Goal: Information Seeking & Learning: Check status

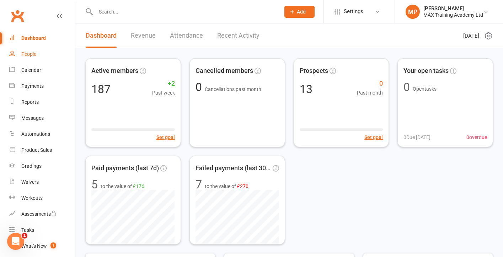
click at [30, 56] on div "People" at bounding box center [28, 54] width 15 height 6
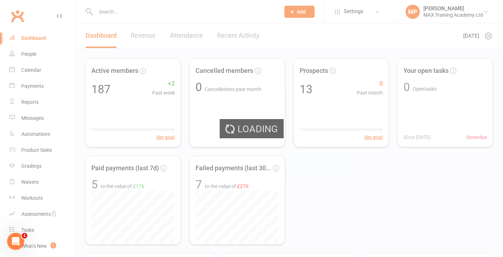
select select "100"
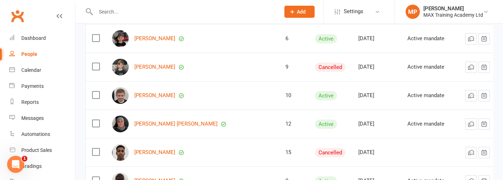
scroll to position [1925, 0]
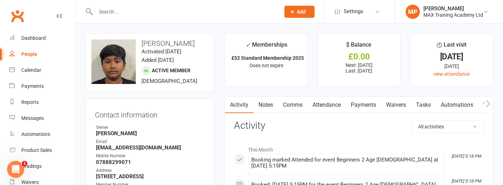
click at [365, 109] on link "Payments" at bounding box center [363, 105] width 35 height 16
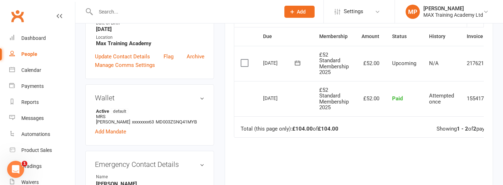
scroll to position [183, 0]
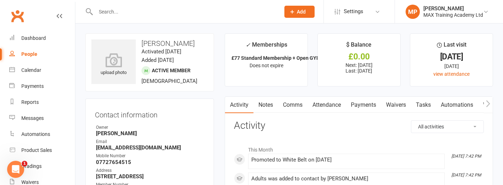
click at [371, 105] on link "Payments" at bounding box center [363, 105] width 35 height 16
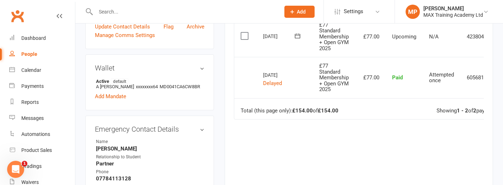
scroll to position [218, 0]
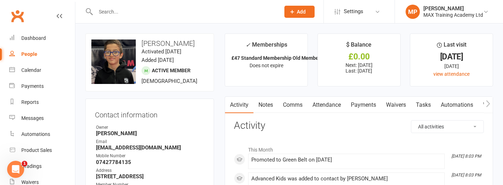
click at [363, 104] on link "Payments" at bounding box center [363, 105] width 35 height 16
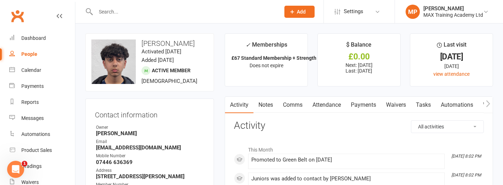
click at [371, 104] on link "Payments" at bounding box center [363, 105] width 35 height 16
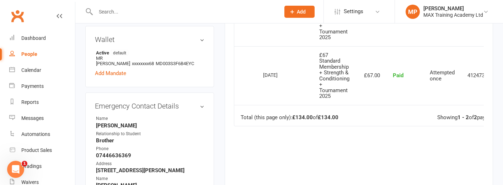
scroll to position [235, 0]
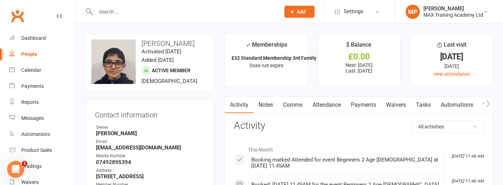
click at [368, 104] on link "Payments" at bounding box center [363, 105] width 35 height 16
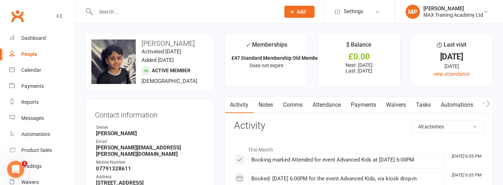
click at [372, 104] on link "Payments" at bounding box center [363, 105] width 35 height 16
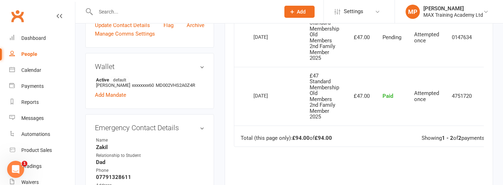
scroll to position [228, 0]
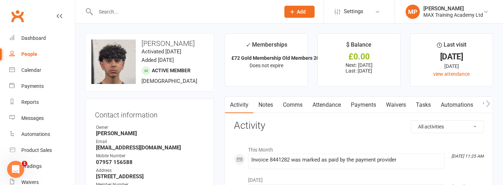
click at [370, 104] on link "Payments" at bounding box center [363, 105] width 35 height 16
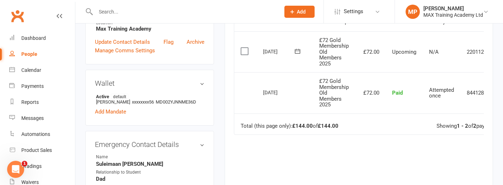
scroll to position [191, 0]
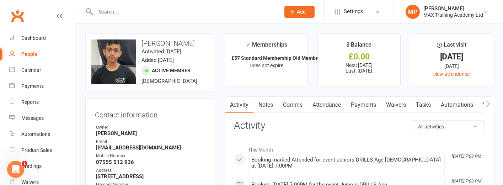
click at [392, 100] on link "Waivers" at bounding box center [396, 105] width 30 height 16
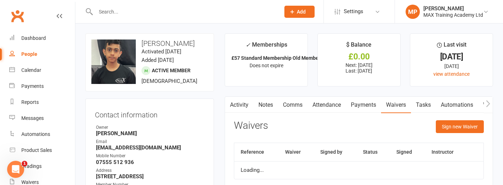
click at [372, 106] on link "Payments" at bounding box center [363, 105] width 35 height 16
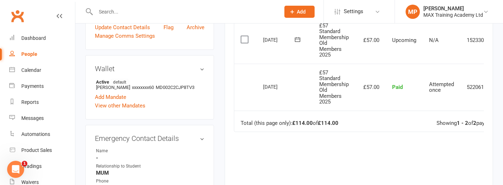
scroll to position [216, 0]
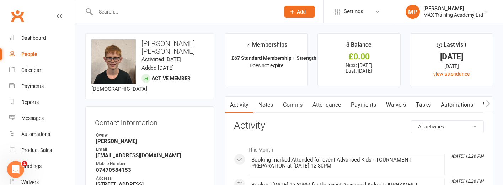
click at [375, 103] on link "Payments" at bounding box center [363, 105] width 35 height 16
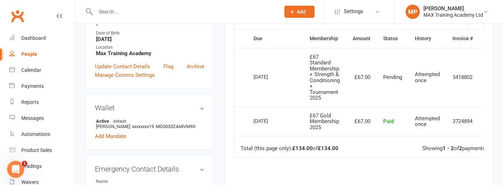
scroll to position [220, 0]
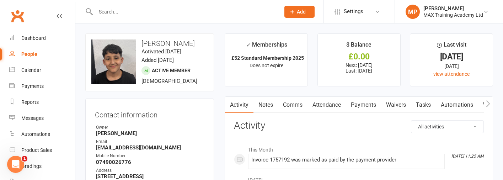
click at [364, 101] on link "Payments" at bounding box center [363, 105] width 35 height 16
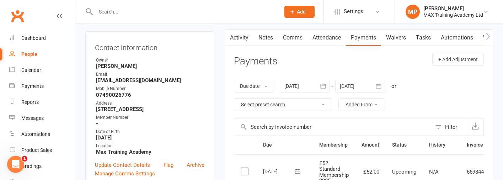
scroll to position [15, 0]
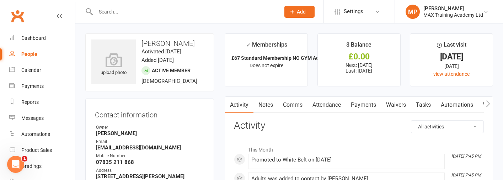
click at [367, 102] on link "Payments" at bounding box center [363, 105] width 35 height 16
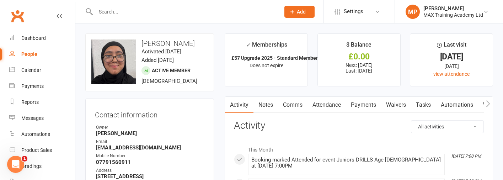
click at [367, 105] on link "Payments" at bounding box center [363, 105] width 35 height 16
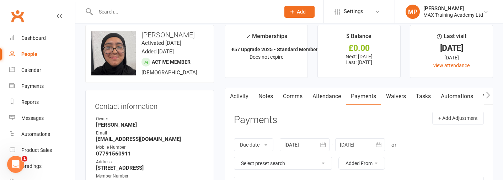
scroll to position [10, 0]
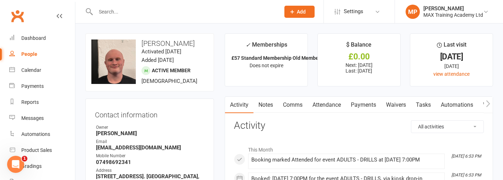
click at [358, 111] on link "Payments" at bounding box center [363, 105] width 35 height 16
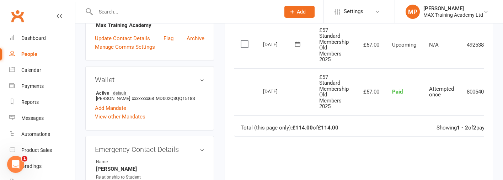
scroll to position [205, 0]
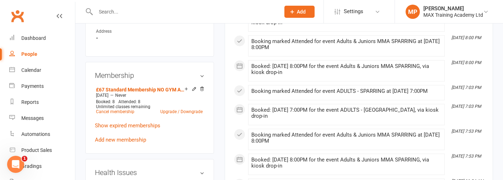
scroll to position [489, 0]
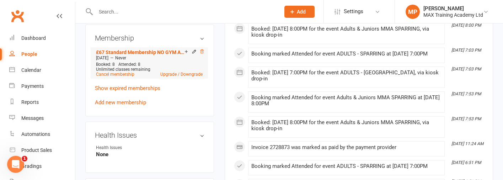
click at [203, 49] on icon at bounding box center [203, 51] width 4 height 4
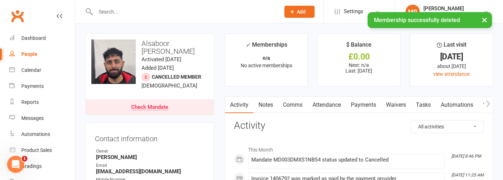
scroll to position [0, 0]
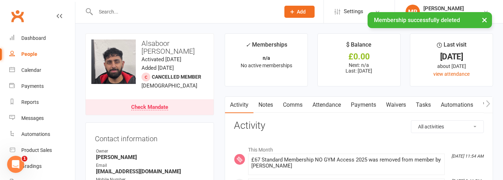
click at [362, 101] on link "Payments" at bounding box center [363, 105] width 35 height 16
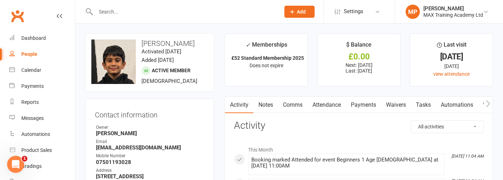
click at [368, 102] on link "Payments" at bounding box center [363, 105] width 35 height 16
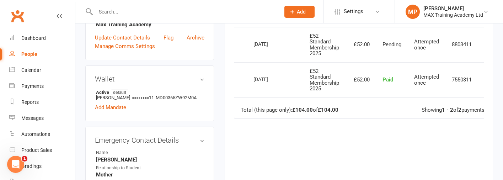
scroll to position [197, 0]
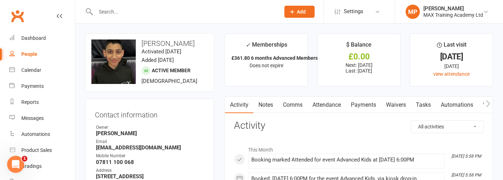
click at [367, 103] on link "Payments" at bounding box center [363, 105] width 35 height 16
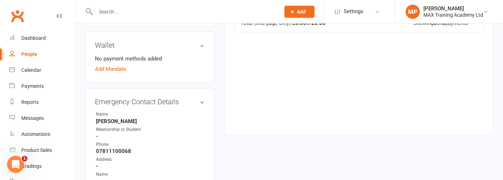
scroll to position [251, 0]
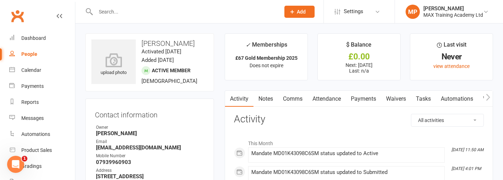
click at [157, 45] on h3 "Alfie Moss" at bounding box center [149, 43] width 117 height 8
copy h3 "Alfie Moss"
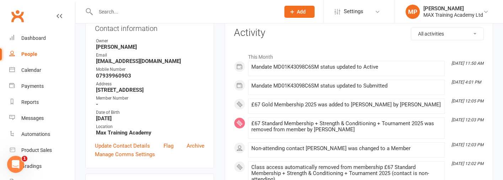
scroll to position [47, 0]
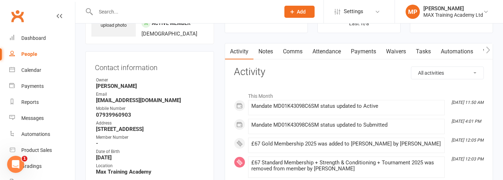
click at [372, 51] on link "Payments" at bounding box center [363, 51] width 35 height 16
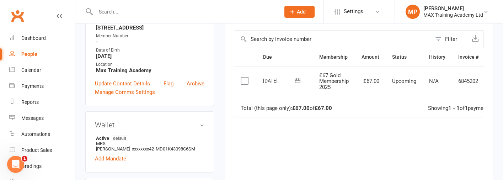
scroll to position [152, 0]
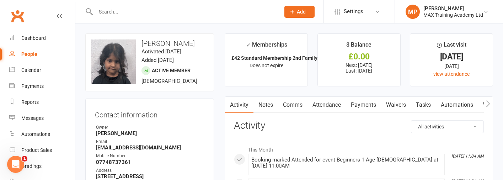
click at [355, 101] on link "Payments" at bounding box center [363, 105] width 35 height 16
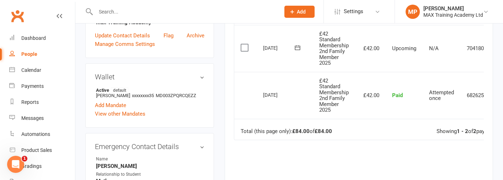
scroll to position [197, 0]
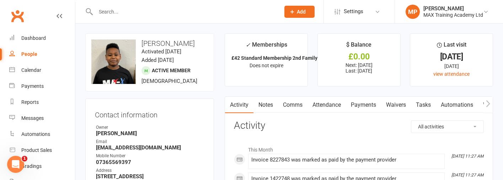
click at [361, 104] on link "Payments" at bounding box center [363, 105] width 35 height 16
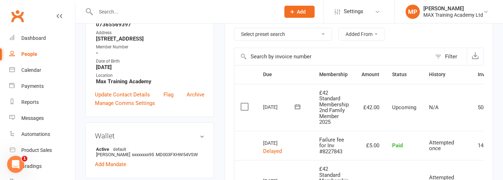
scroll to position [133, 0]
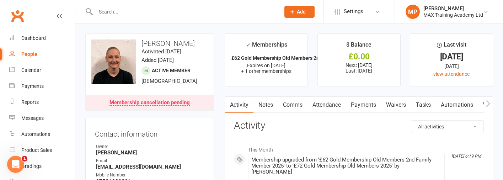
click at [369, 103] on link "Payments" at bounding box center [363, 105] width 35 height 16
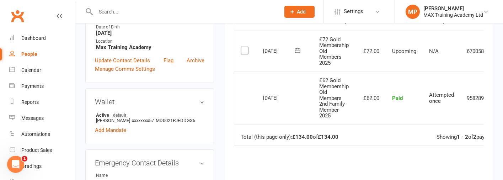
scroll to position [187, 0]
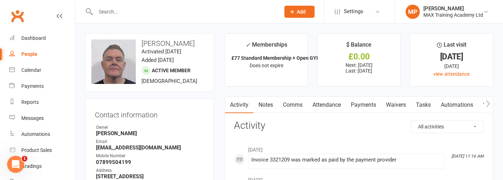
scroll to position [0, 0]
click at [358, 104] on link "Payments" at bounding box center [363, 105] width 35 height 16
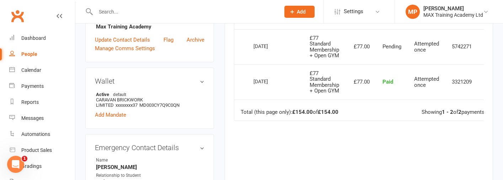
scroll to position [197, 0]
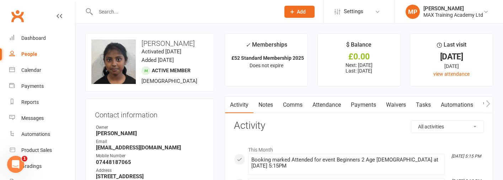
click at [366, 101] on link "Payments" at bounding box center [363, 105] width 35 height 16
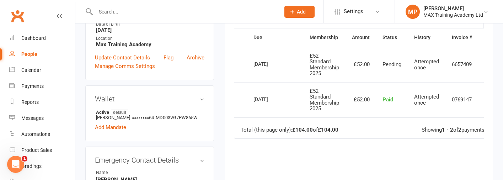
scroll to position [176, 0]
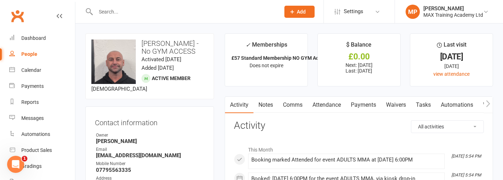
click at [365, 104] on link "Payments" at bounding box center [363, 105] width 35 height 16
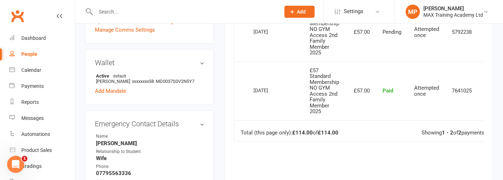
scroll to position [222, 0]
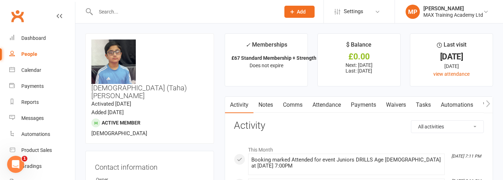
click at [369, 106] on link "Payments" at bounding box center [363, 105] width 35 height 16
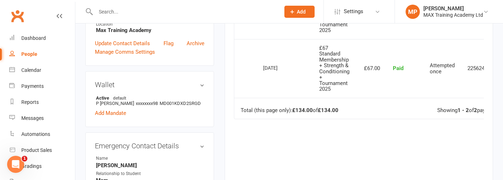
scroll to position [246, 0]
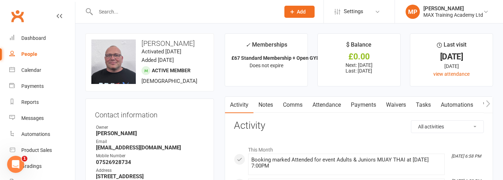
click at [367, 101] on link "Payments" at bounding box center [363, 105] width 35 height 16
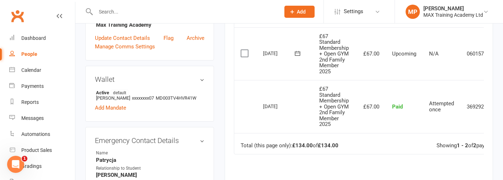
scroll to position [241, 0]
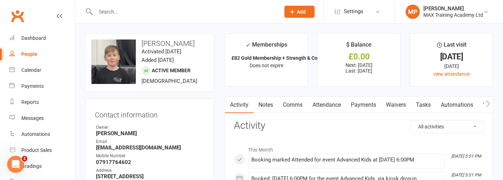
click at [367, 101] on link "Payments" at bounding box center [363, 105] width 35 height 16
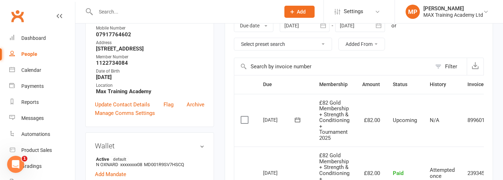
scroll to position [214, 0]
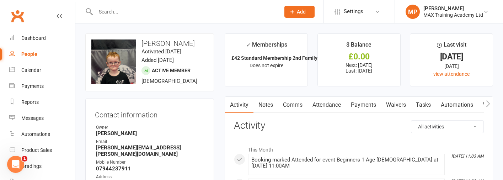
click at [362, 103] on link "Payments" at bounding box center [363, 105] width 35 height 16
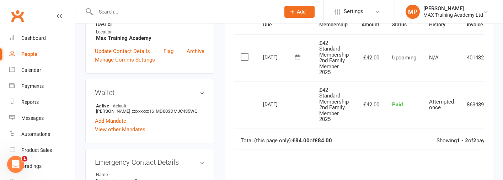
scroll to position [189, 0]
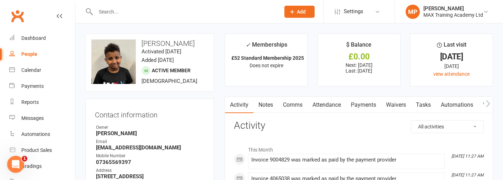
click at [370, 106] on link "Payments" at bounding box center [363, 105] width 35 height 16
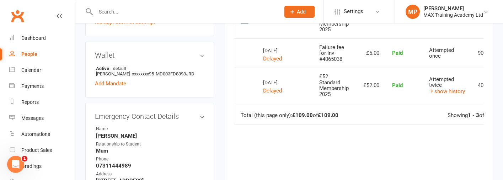
scroll to position [224, 0]
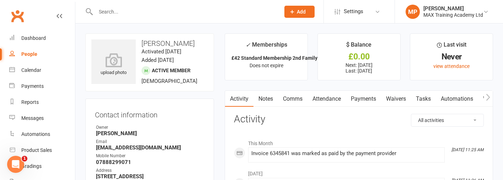
click at [360, 102] on link "Payments" at bounding box center [363, 99] width 35 height 16
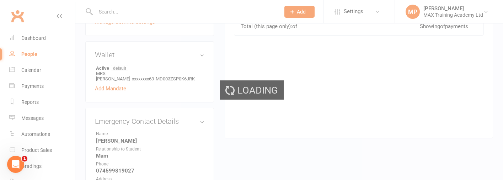
scroll to position [221, 0]
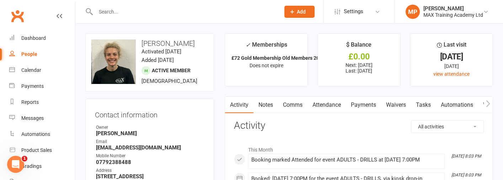
click at [360, 106] on link "Payments" at bounding box center [363, 105] width 35 height 16
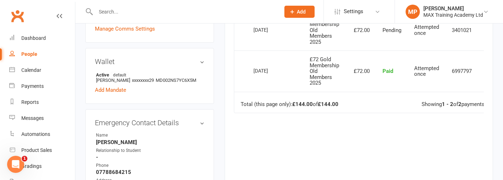
scroll to position [213, 0]
click at [250, 54] on td "[DATE]" at bounding box center [275, 69] width 56 height 41
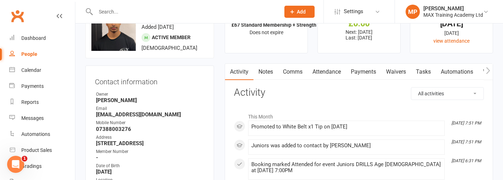
scroll to position [55, 0]
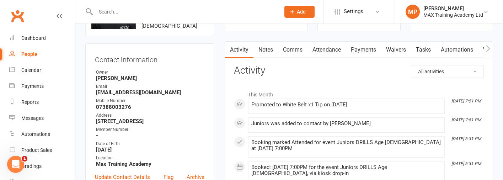
click at [370, 48] on link "Payments" at bounding box center [363, 50] width 35 height 16
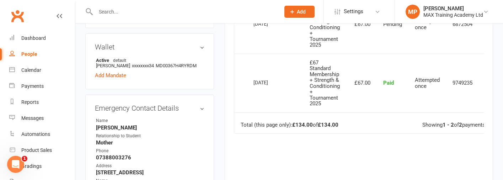
scroll to position [229, 0]
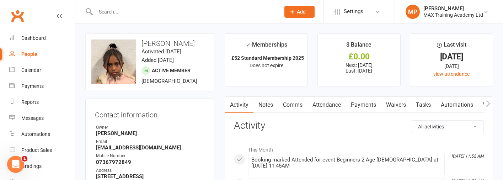
click at [367, 101] on link "Payments" at bounding box center [363, 105] width 35 height 16
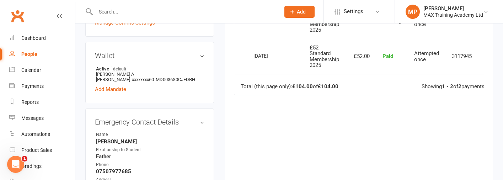
scroll to position [224, 0]
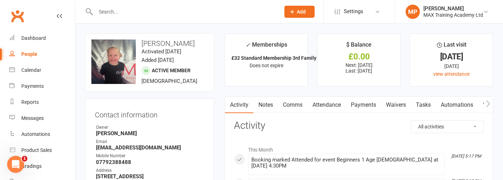
click at [372, 105] on link "Payments" at bounding box center [363, 105] width 35 height 16
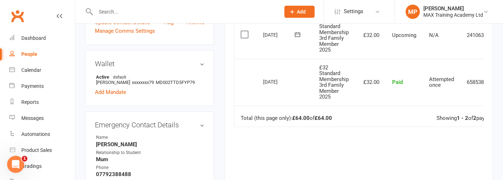
scroll to position [211, 0]
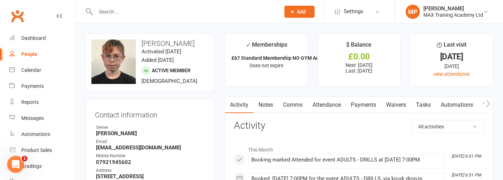
click at [366, 103] on link "Payments" at bounding box center [363, 105] width 35 height 16
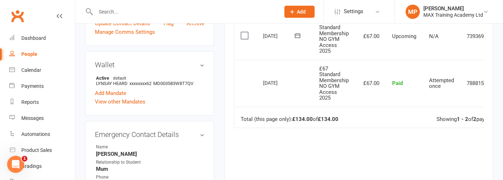
scroll to position [221, 0]
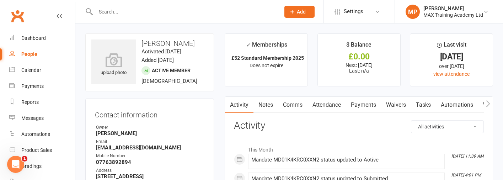
click at [364, 105] on link "Payments" at bounding box center [363, 105] width 35 height 16
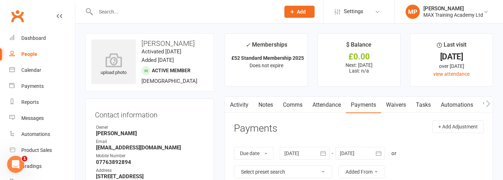
click at [170, 43] on h3 "Ayaan Amar" at bounding box center [149, 43] width 117 height 8
copy h3 "Ayaan Amar"
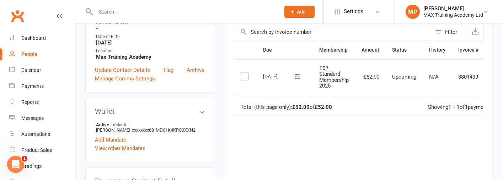
scroll to position [171, 0]
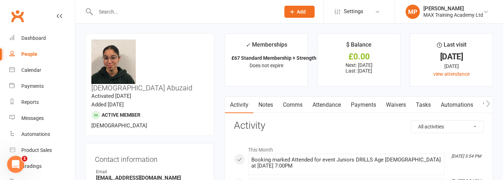
click at [368, 102] on link "Payments" at bounding box center [363, 105] width 35 height 16
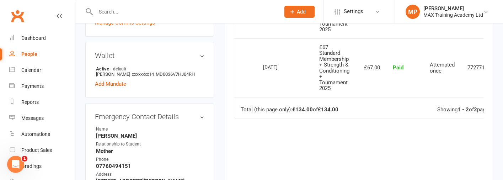
scroll to position [244, 0]
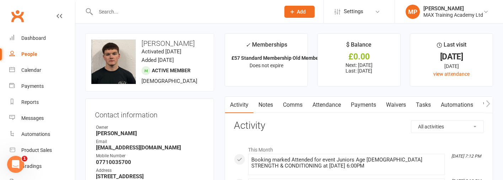
click at [374, 105] on link "Payments" at bounding box center [363, 105] width 35 height 16
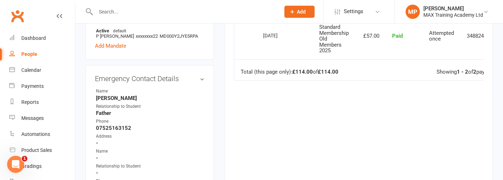
scroll to position [260, 0]
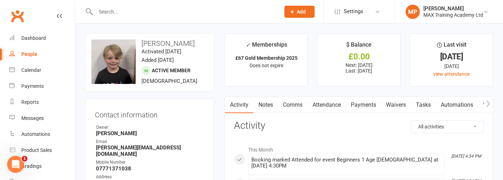
click at [361, 101] on link "Payments" at bounding box center [363, 105] width 35 height 16
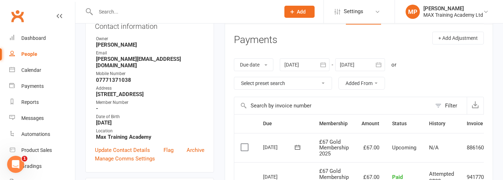
scroll to position [81, 0]
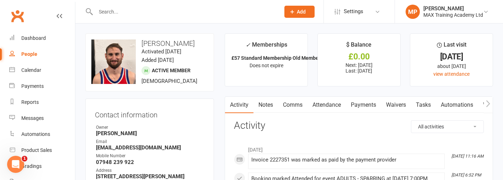
click at [365, 103] on link "Payments" at bounding box center [363, 105] width 35 height 16
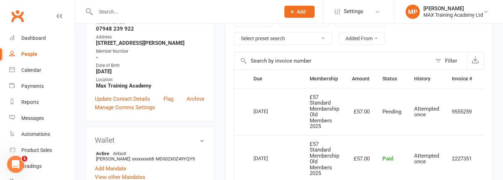
scroll to position [114, 0]
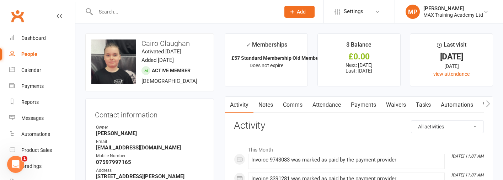
click at [359, 103] on link "Payments" at bounding box center [363, 105] width 35 height 16
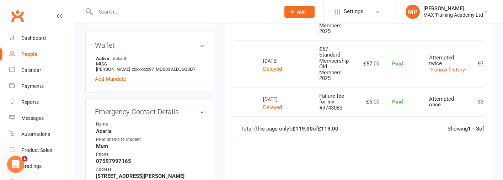
scroll to position [237, 0]
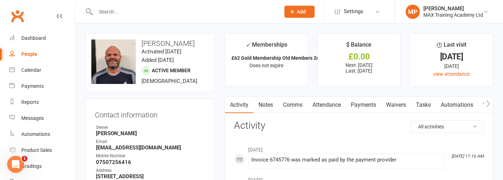
click at [373, 102] on link "Payments" at bounding box center [363, 105] width 35 height 16
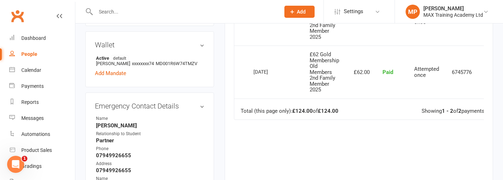
scroll to position [239, 0]
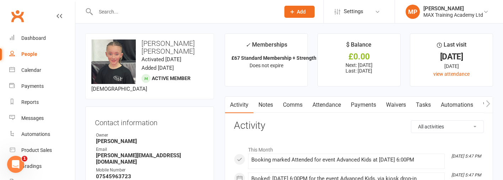
click at [357, 103] on link "Payments" at bounding box center [363, 105] width 35 height 16
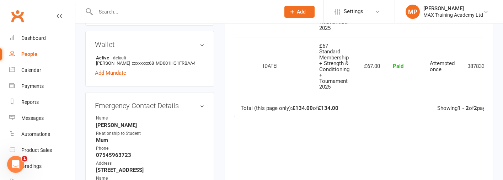
scroll to position [244, 0]
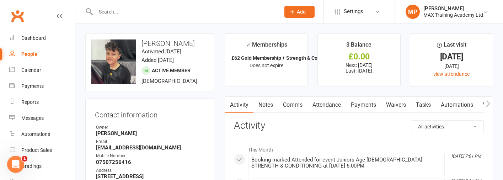
click at [353, 101] on link "Payments" at bounding box center [363, 105] width 35 height 16
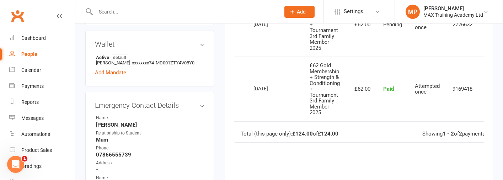
scroll to position [222, 0]
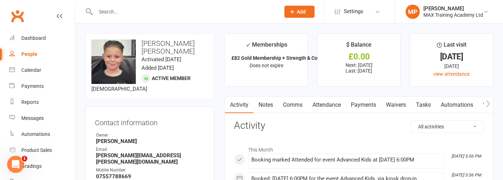
click at [364, 103] on link "Payments" at bounding box center [363, 105] width 35 height 16
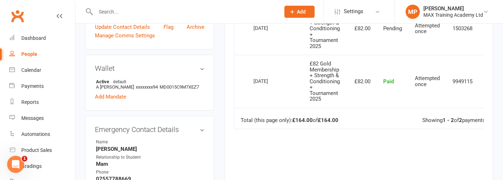
scroll to position [236, 0]
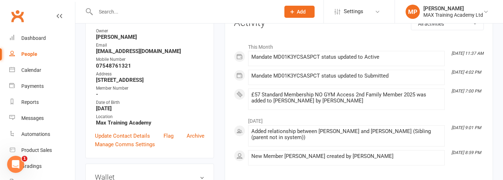
scroll to position [73, 0]
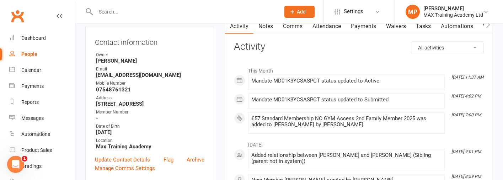
click at [369, 27] on link "Payments" at bounding box center [363, 26] width 35 height 16
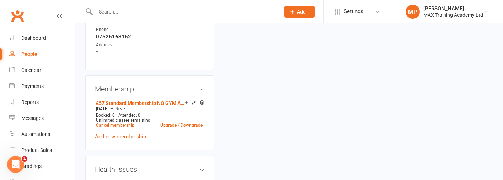
scroll to position [225, 0]
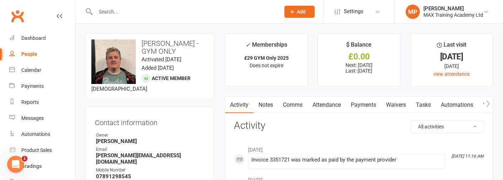
click at [360, 108] on link "Payments" at bounding box center [363, 105] width 35 height 16
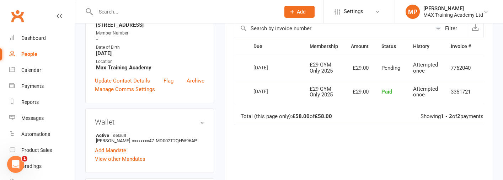
scroll to position [166, 0]
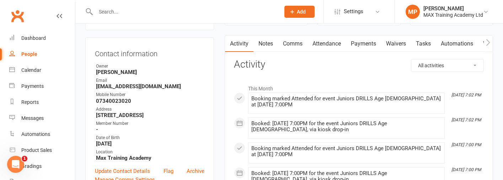
click at [358, 40] on link "Payments" at bounding box center [363, 44] width 35 height 16
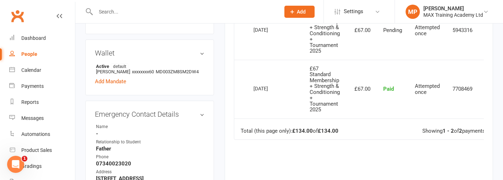
scroll to position [218, 0]
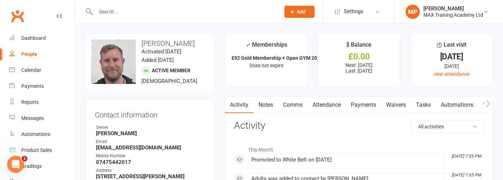
click at [357, 102] on link "Payments" at bounding box center [363, 105] width 35 height 16
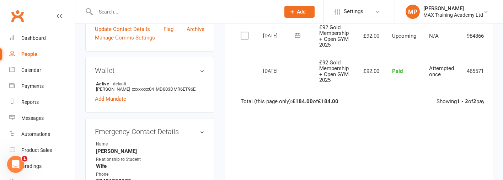
scroll to position [188, 0]
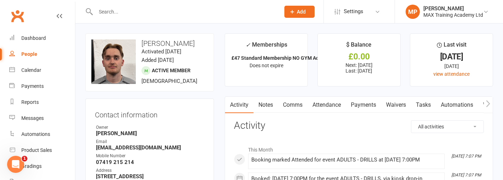
click at [369, 106] on link "Payments" at bounding box center [363, 105] width 35 height 16
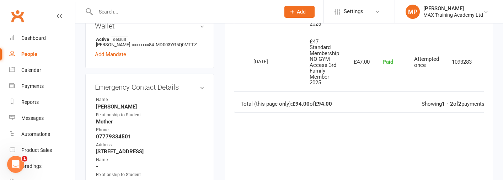
scroll to position [249, 0]
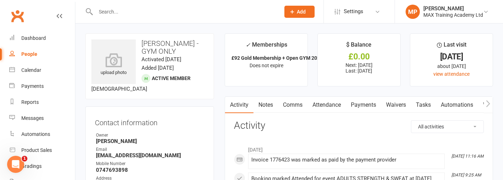
click at [362, 107] on link "Payments" at bounding box center [363, 105] width 35 height 16
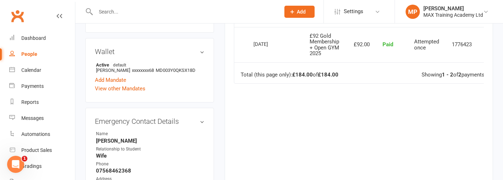
scroll to position [224, 0]
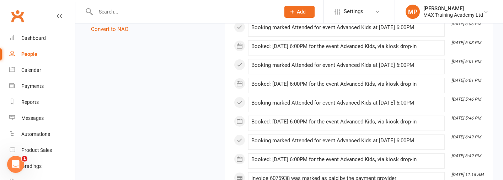
scroll to position [903, 0]
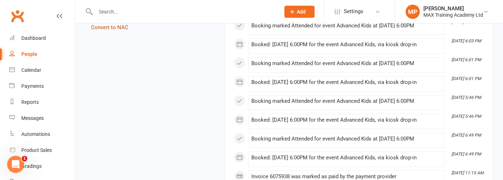
click at [117, 27] on link "Convert to NAC" at bounding box center [109, 27] width 37 height 6
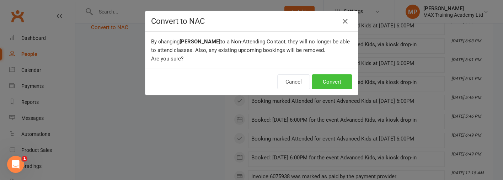
click at [323, 83] on button "Convert" at bounding box center [332, 81] width 41 height 15
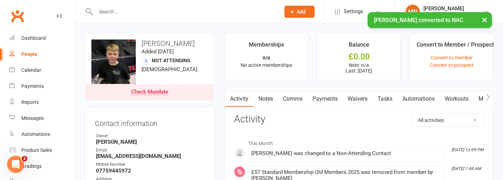
click at [332, 101] on link "Payments" at bounding box center [325, 99] width 35 height 16
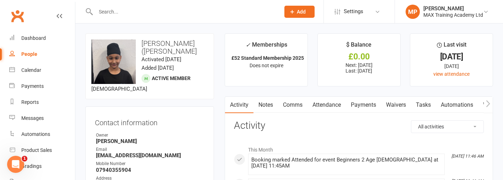
click at [369, 104] on link "Payments" at bounding box center [363, 105] width 35 height 16
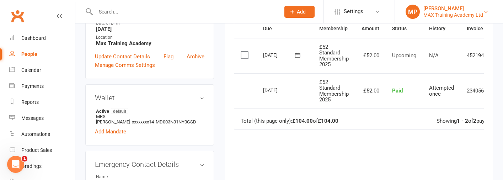
scroll to position [180, 0]
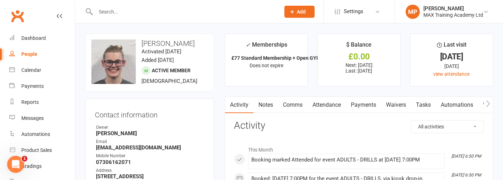
click at [374, 99] on link "Payments" at bounding box center [363, 105] width 35 height 16
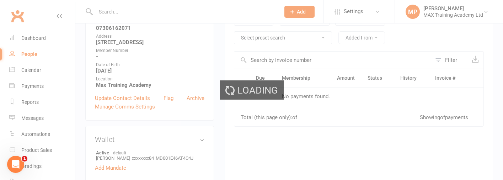
scroll to position [196, 0]
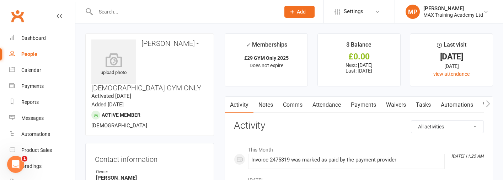
click at [371, 104] on link "Payments" at bounding box center [363, 105] width 35 height 16
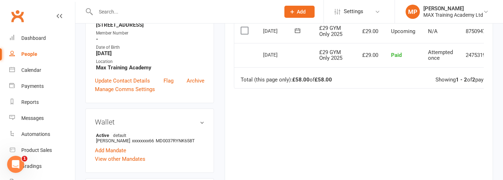
scroll to position [205, 0]
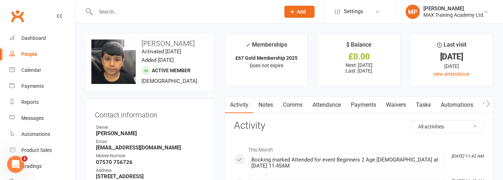
click at [359, 105] on link "Payments" at bounding box center [363, 105] width 35 height 16
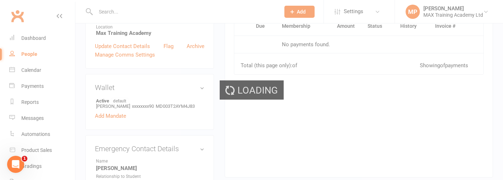
scroll to position [189, 0]
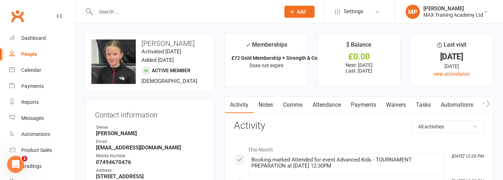
click at [372, 104] on link "Payments" at bounding box center [363, 105] width 35 height 16
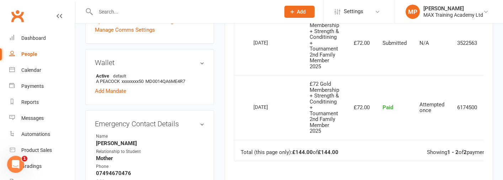
scroll to position [237, 0]
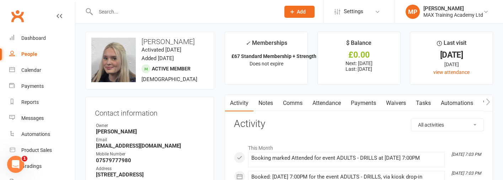
click at [372, 103] on link "Payments" at bounding box center [363, 103] width 35 height 16
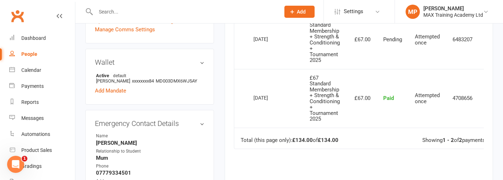
scroll to position [211, 0]
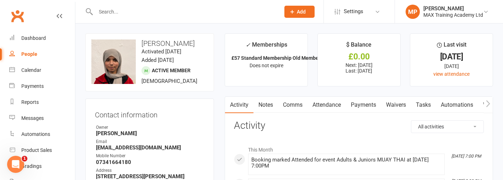
click at [364, 104] on link "Payments" at bounding box center [363, 105] width 35 height 16
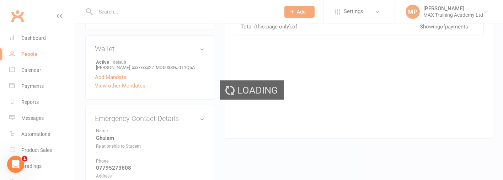
scroll to position [226, 0]
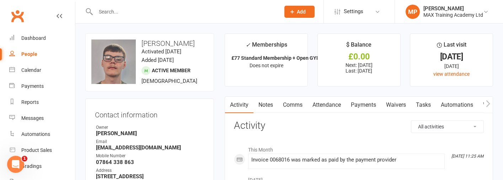
click at [362, 104] on link "Payments" at bounding box center [363, 105] width 35 height 16
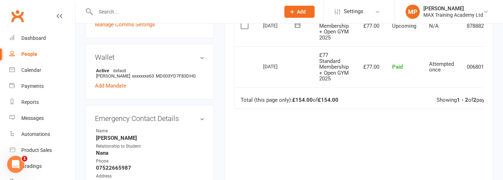
scroll to position [214, 0]
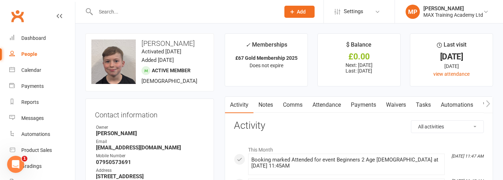
click at [364, 103] on link "Payments" at bounding box center [363, 105] width 35 height 16
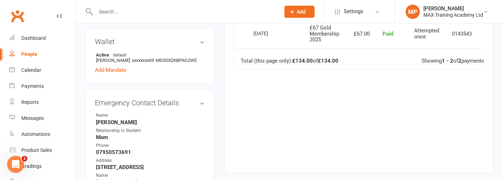
scroll to position [196, 0]
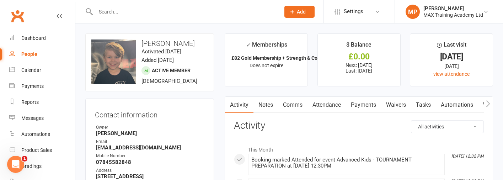
click at [368, 104] on link "Payments" at bounding box center [363, 105] width 35 height 16
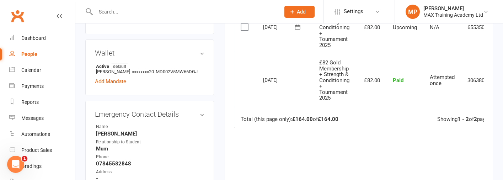
scroll to position [221, 0]
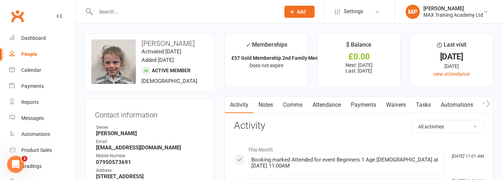
click at [374, 106] on link "Payments" at bounding box center [363, 105] width 35 height 16
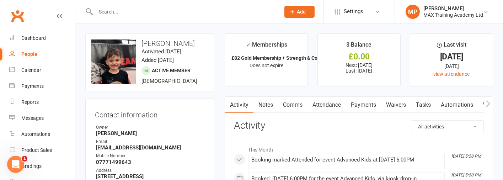
click at [370, 103] on link "Payments" at bounding box center [363, 105] width 35 height 16
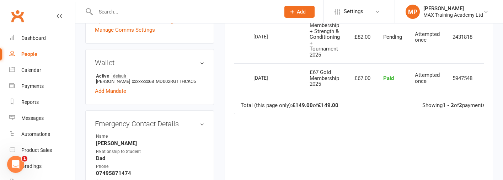
scroll to position [208, 0]
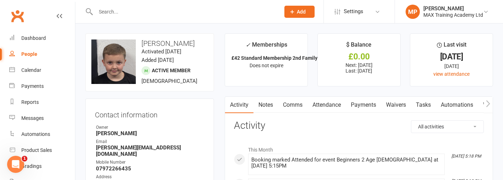
click at [359, 102] on link "Payments" at bounding box center [363, 105] width 35 height 16
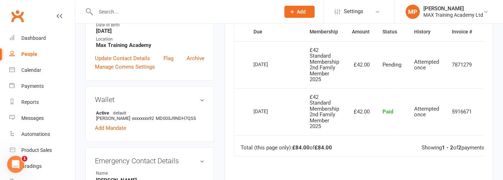
scroll to position [179, 0]
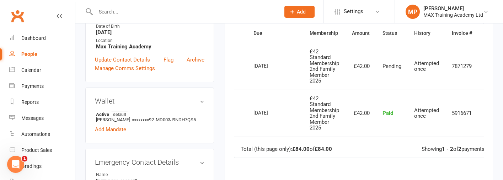
click at [207, 16] on input "text" at bounding box center [185, 12] width 182 height 10
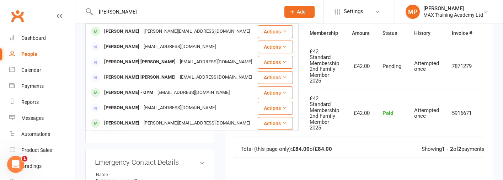
type input "[PERSON_NAME]"
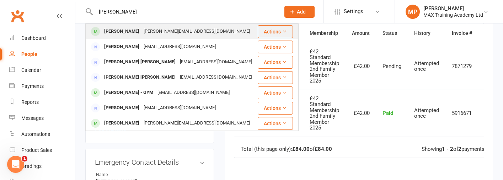
drag, startPoint x: 207, startPoint y: 16, endPoint x: 203, endPoint y: 34, distance: 17.7
click at [203, 34] on div "[PERSON_NAME][EMAIL_ADDRESS][DOMAIN_NAME]" at bounding box center [197, 31] width 111 height 10
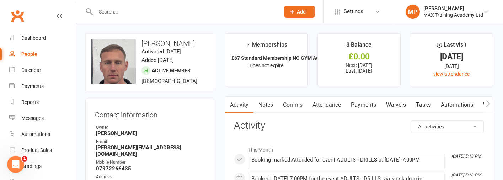
scroll to position [0, 0]
click at [366, 105] on link "Payments" at bounding box center [363, 105] width 35 height 16
